Goal: Task Accomplishment & Management: Complete application form

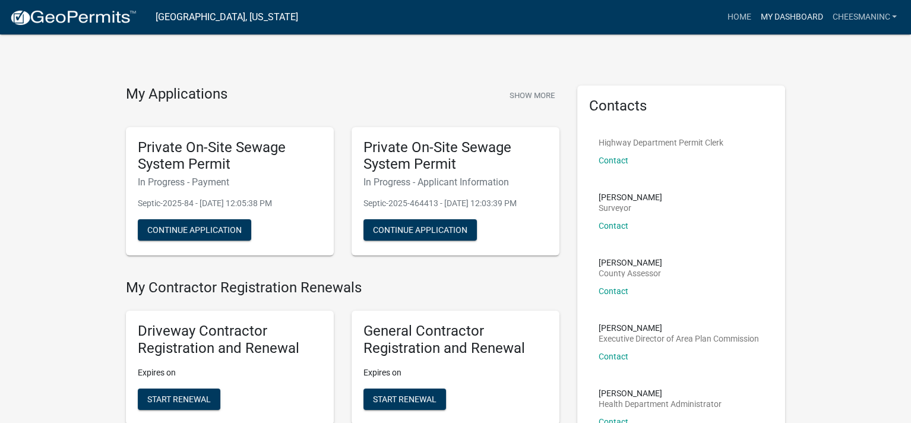
click at [776, 21] on link "My Dashboard" at bounding box center [792, 17] width 72 height 23
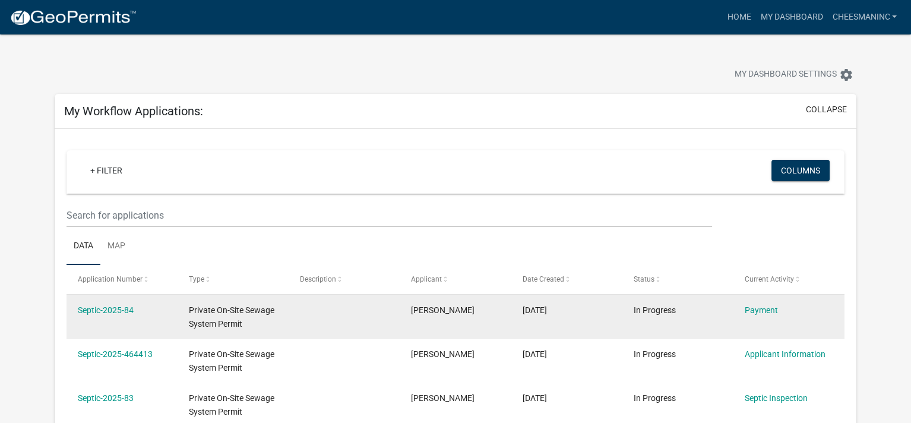
click at [118, 315] on div "Septic-2025-84" at bounding box center [122, 311] width 89 height 14
click at [113, 309] on link "Septic-2025-84" at bounding box center [106, 310] width 56 height 10
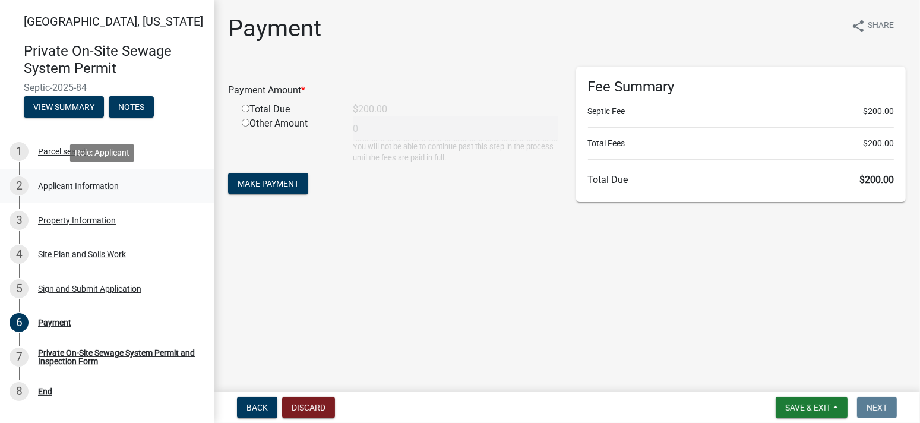
click at [77, 186] on div "Applicant Information" at bounding box center [78, 186] width 81 height 8
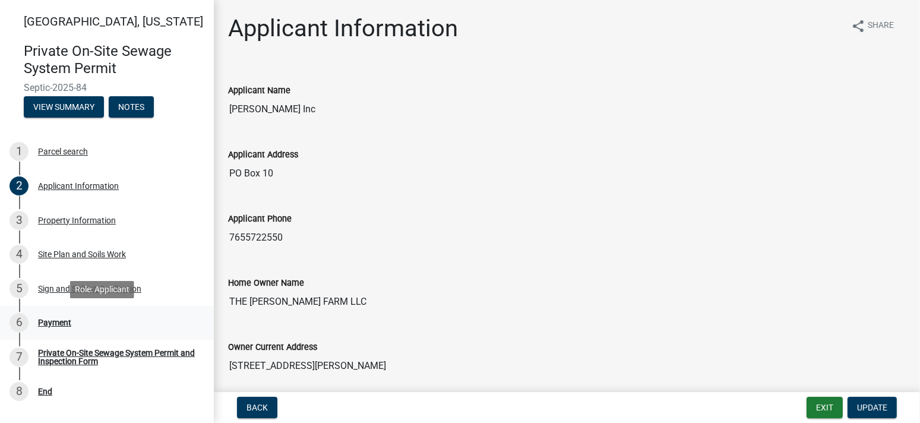
click at [56, 319] on div "Payment" at bounding box center [54, 322] width 33 height 8
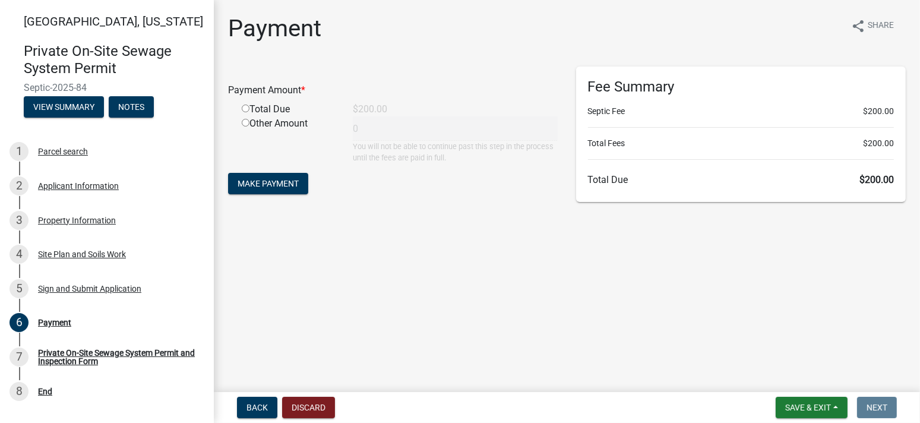
click at [244, 106] on input "radio" at bounding box center [246, 109] width 8 height 8
radio input "true"
type input "200"
click at [266, 183] on span "Make Payment" at bounding box center [268, 184] width 61 height 10
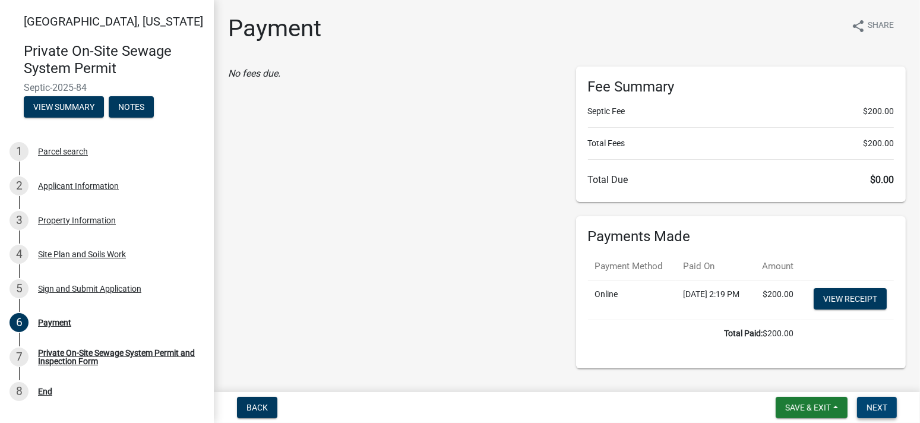
click at [881, 406] on span "Next" at bounding box center [877, 408] width 21 height 10
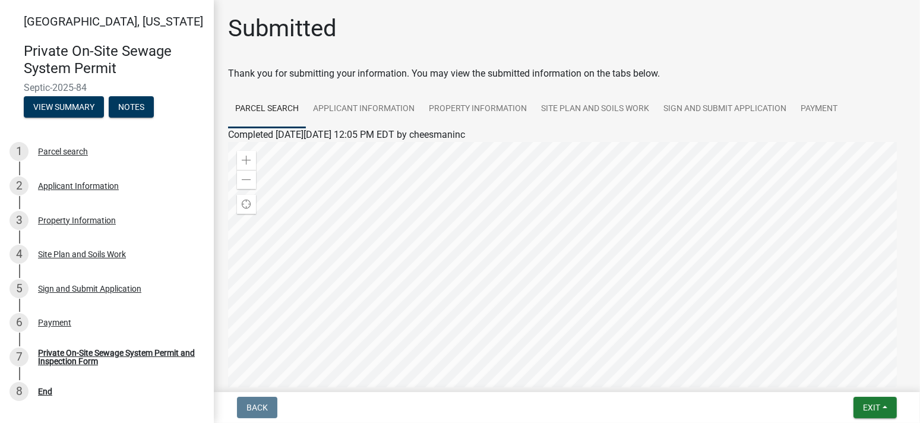
click at [816, 228] on div at bounding box center [567, 290] width 678 height 297
click at [877, 413] on button "Exit" at bounding box center [875, 407] width 43 height 21
click at [860, 376] on button "Save & Exit" at bounding box center [848, 376] width 95 height 29
